Goal: Find specific page/section: Find specific page/section

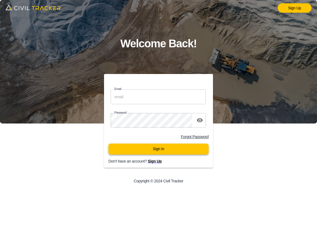
type input "support@civiltracker.xyz"
click at [183, 153] on button "Sign In" at bounding box center [159, 149] width 100 height 11
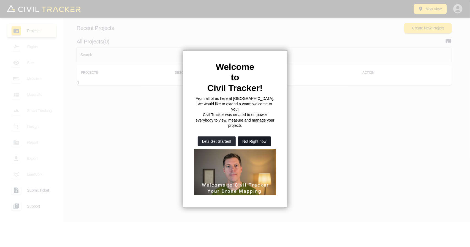
click at [251, 137] on button "Not Right now" at bounding box center [254, 142] width 33 height 10
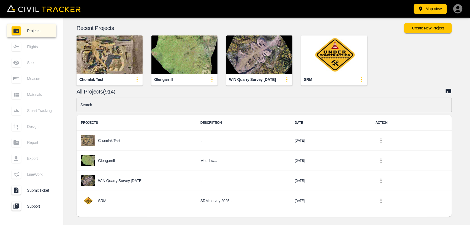
click at [199, 107] on input "text" at bounding box center [265, 105] width 376 height 15
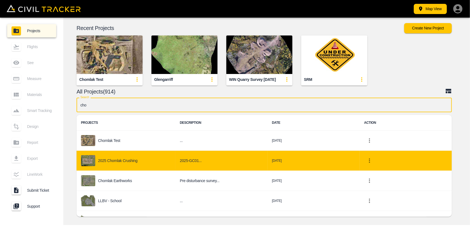
type input "cho"
click at [145, 153] on td "2025 Chomlak Crushing" at bounding box center [126, 161] width 99 height 20
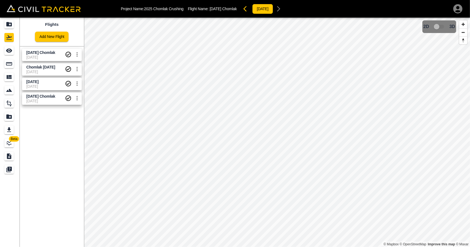
drag, startPoint x: 31, startPoint y: 50, endPoint x: 7, endPoint y: 50, distance: 24.5
click at [31, 50] on span "[DATE] Chomlak" at bounding box center [40, 52] width 29 height 4
click at [7, 50] on icon "See" at bounding box center [9, 51] width 6 height 4
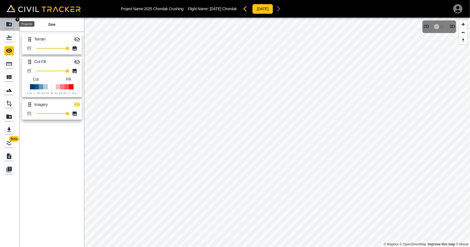
click at [11, 25] on icon "Projects" at bounding box center [9, 24] width 6 height 4
